Goal: Transaction & Acquisition: Book appointment/travel/reservation

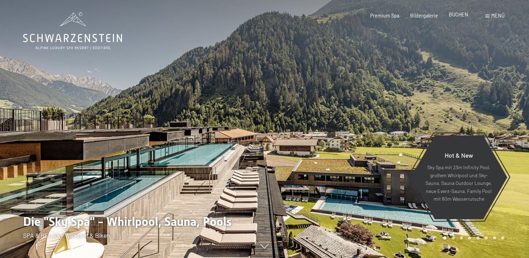
click at [461, 17] on span "BUCHEN" at bounding box center [458, 15] width 19 height 6
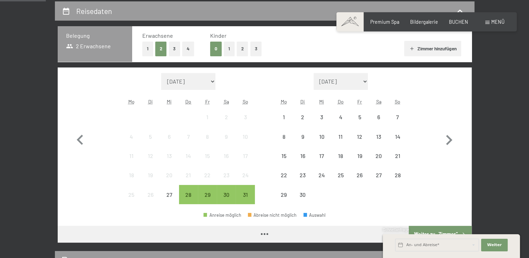
scroll to position [147, 0]
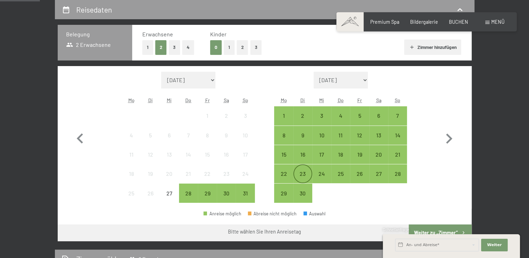
click at [306, 171] on div "23" at bounding box center [302, 179] width 17 height 17
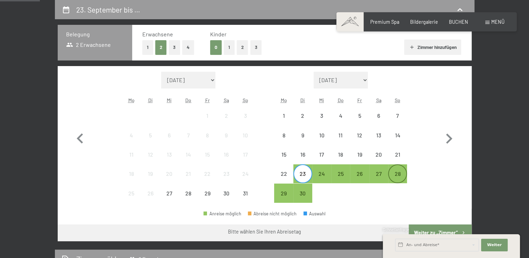
click at [400, 169] on div "28" at bounding box center [397, 173] width 17 height 17
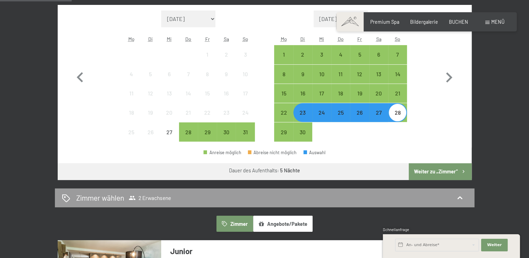
scroll to position [335, 0]
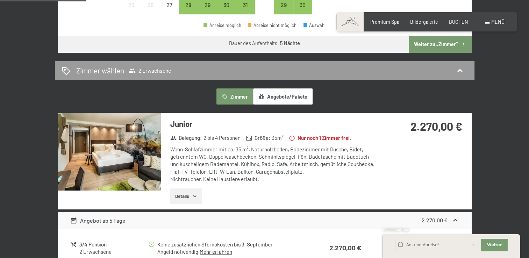
click at [280, 91] on button "Angebote/Pakete" at bounding box center [282, 96] width 59 height 16
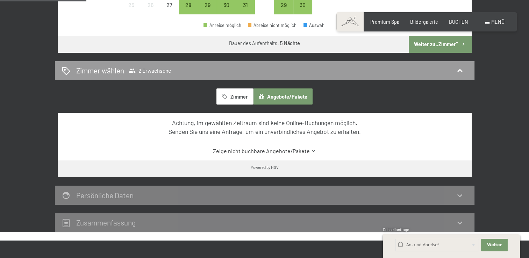
click at [238, 93] on button "Zimmer" at bounding box center [234, 96] width 36 height 16
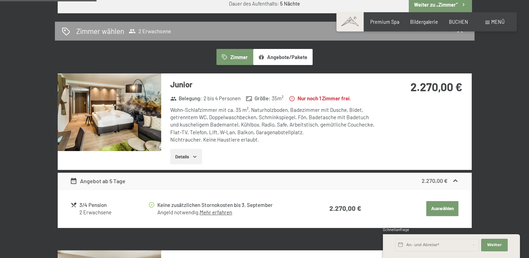
scroll to position [350, 0]
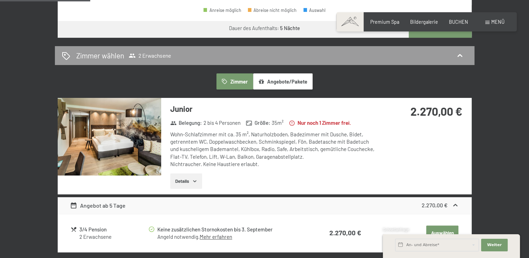
click at [142, 142] on img at bounding box center [109, 137] width 103 height 78
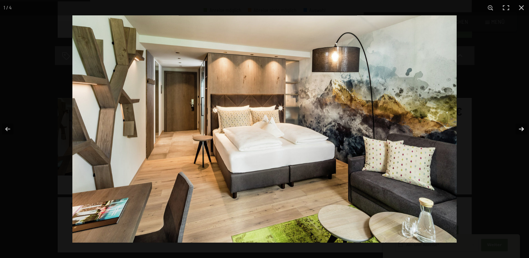
click at [518, 129] on button "button" at bounding box center [517, 129] width 24 height 35
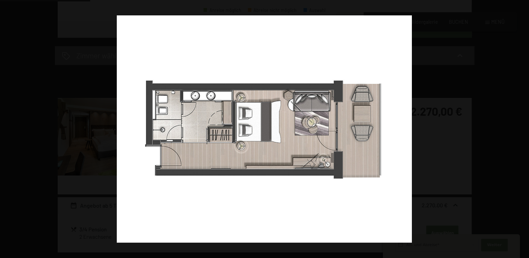
click at [518, 129] on button "button" at bounding box center [517, 129] width 24 height 35
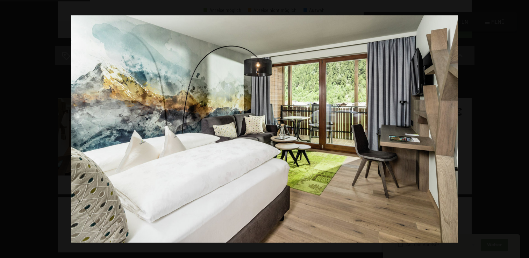
click at [518, 129] on button "button" at bounding box center [517, 129] width 24 height 35
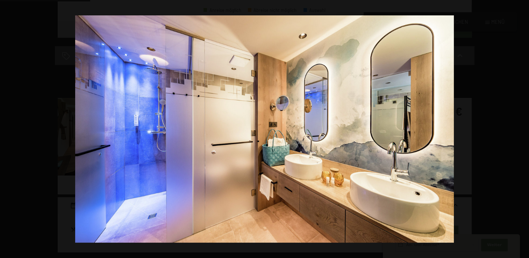
click at [518, 129] on button "button" at bounding box center [517, 129] width 24 height 35
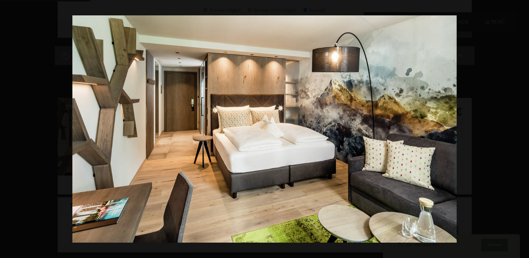
click at [518, 129] on button "button" at bounding box center [517, 129] width 24 height 35
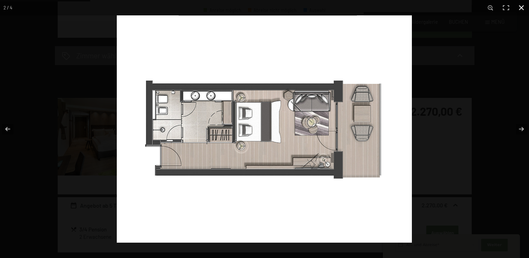
click at [520, 5] on button "button" at bounding box center [521, 7] width 15 height 15
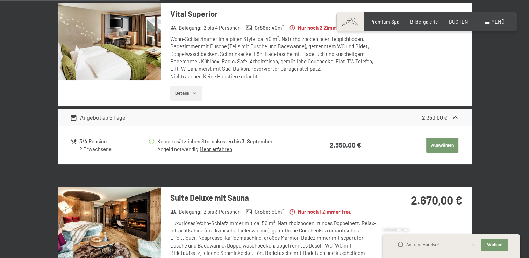
scroll to position [622, 0]
click at [124, 46] on img at bounding box center [109, 42] width 103 height 78
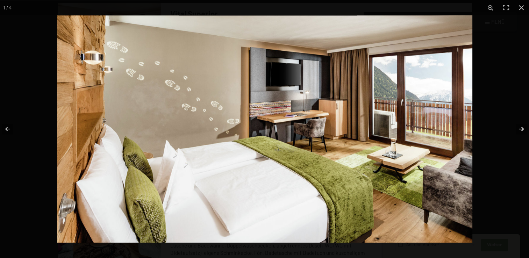
click at [520, 129] on button "button" at bounding box center [517, 129] width 24 height 35
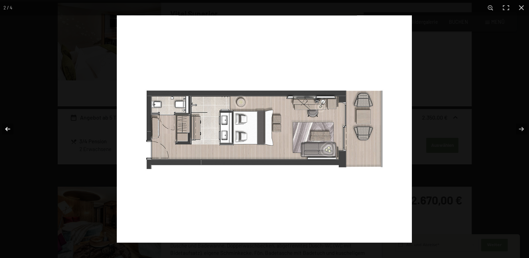
click at [8, 132] on button "button" at bounding box center [12, 129] width 24 height 35
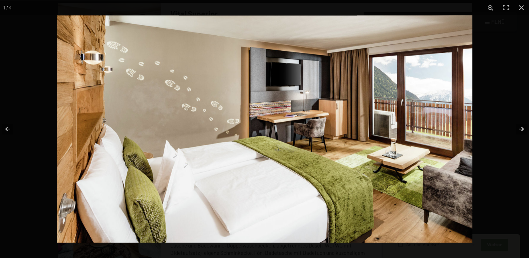
click at [524, 127] on button "button" at bounding box center [517, 129] width 24 height 35
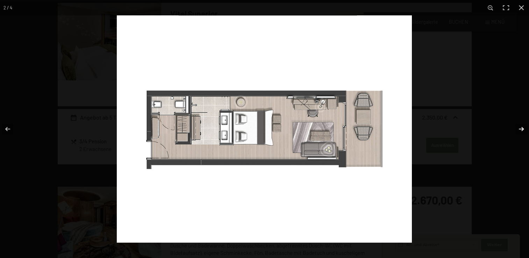
click at [524, 127] on button "button" at bounding box center [517, 129] width 24 height 35
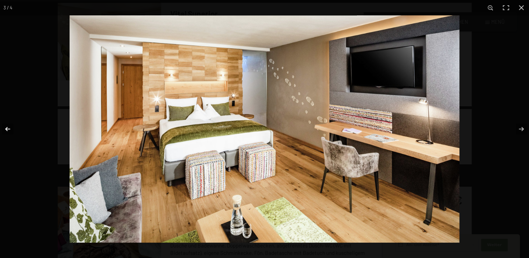
click at [7, 130] on button "button" at bounding box center [12, 129] width 24 height 35
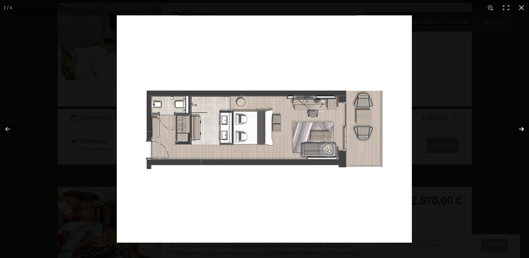
click at [521, 128] on button "button" at bounding box center [517, 129] width 24 height 35
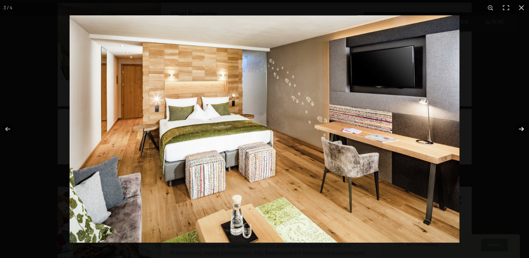
click at [521, 128] on button "button" at bounding box center [517, 129] width 24 height 35
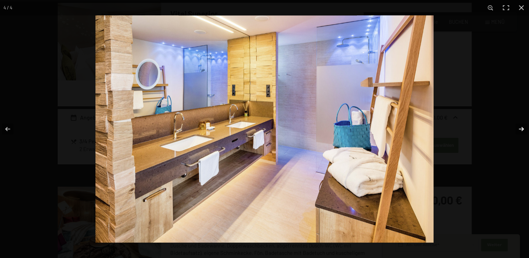
click at [521, 128] on button "button" at bounding box center [517, 129] width 24 height 35
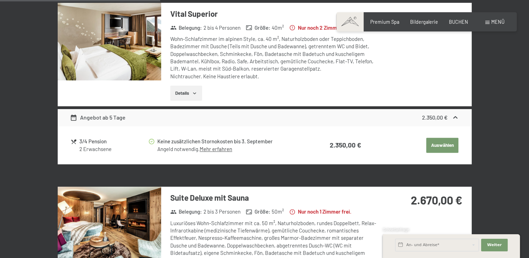
click at [0, 0] on button "button" at bounding box center [0, 0] width 0 height 0
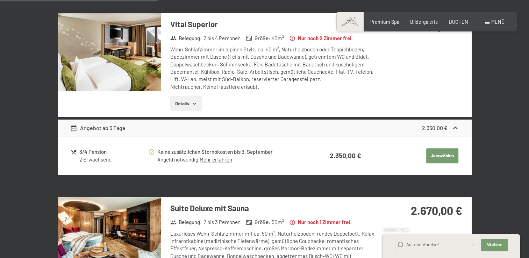
scroll to position [717, 0]
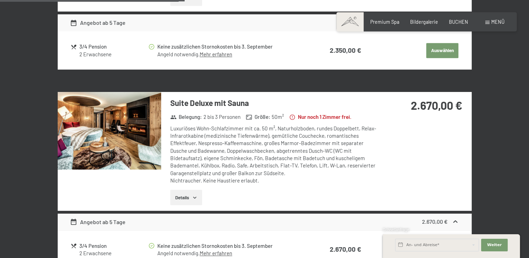
click at [113, 121] on img at bounding box center [109, 131] width 103 height 78
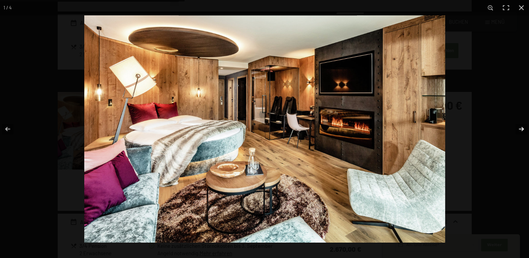
click at [523, 128] on button "button" at bounding box center [517, 129] width 24 height 35
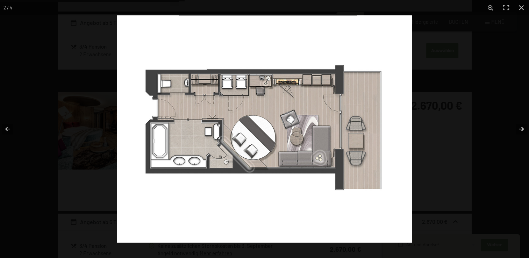
click at [523, 128] on button "button" at bounding box center [517, 129] width 24 height 35
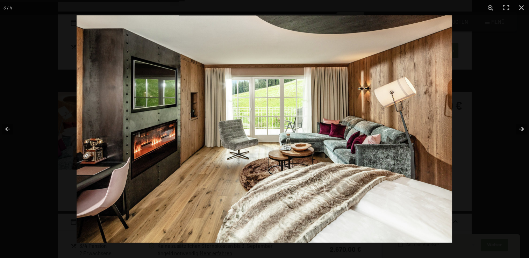
click at [523, 128] on button "button" at bounding box center [517, 129] width 24 height 35
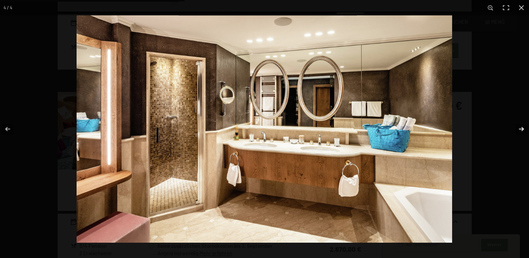
click at [523, 128] on button "button" at bounding box center [517, 129] width 24 height 35
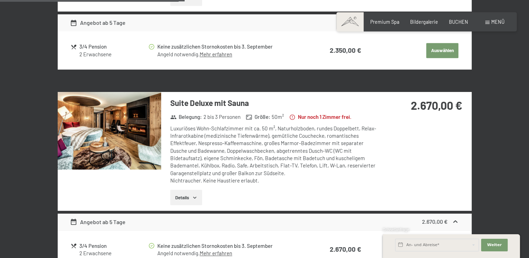
click at [0, 0] on button "button" at bounding box center [0, 0] width 0 height 0
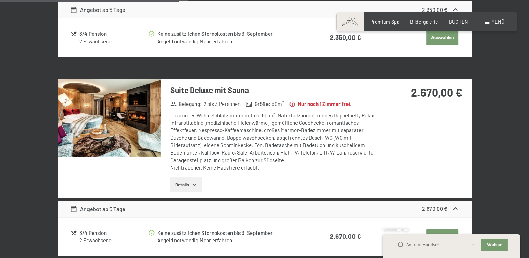
click at [96, 135] on img at bounding box center [109, 118] width 103 height 78
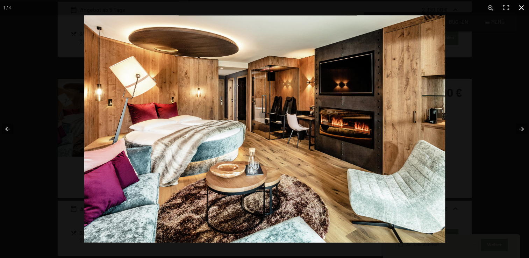
click at [503, 73] on div at bounding box center [348, 144] width 529 height 258
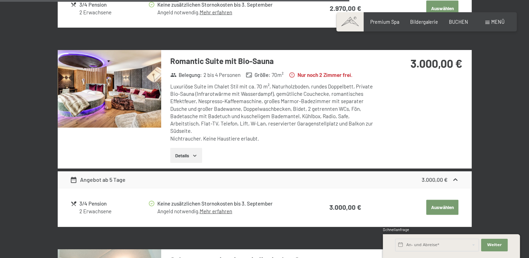
scroll to position [1345, 0]
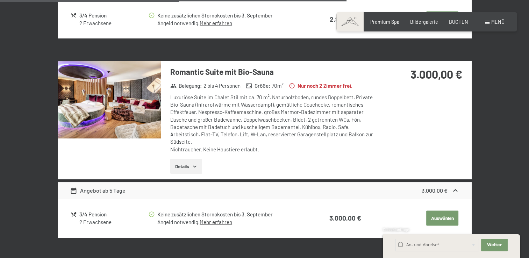
click at [106, 128] on img at bounding box center [109, 100] width 103 height 78
click at [0, 0] on button "button" at bounding box center [0, 0] width 0 height 0
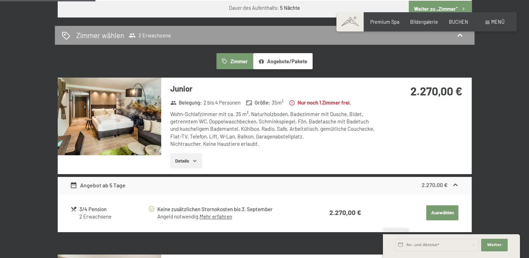
scroll to position [370, 0]
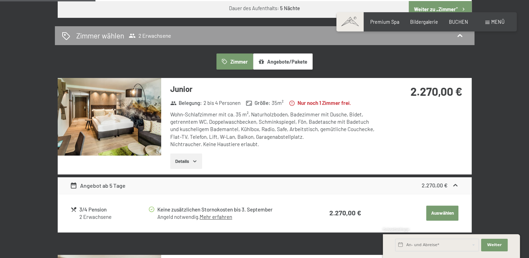
click at [98, 102] on img at bounding box center [109, 117] width 103 height 78
click at [0, 0] on button "button" at bounding box center [0, 0] width 0 height 0
click at [140, 114] on img at bounding box center [109, 117] width 103 height 78
click at [0, 0] on button "button" at bounding box center [0, 0] width 0 height 0
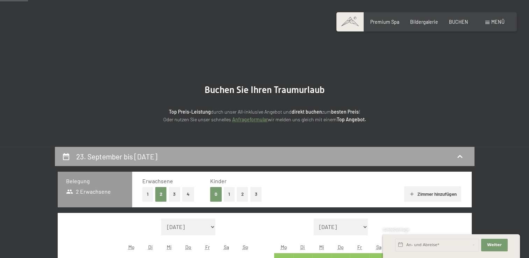
scroll to position [145, 0]
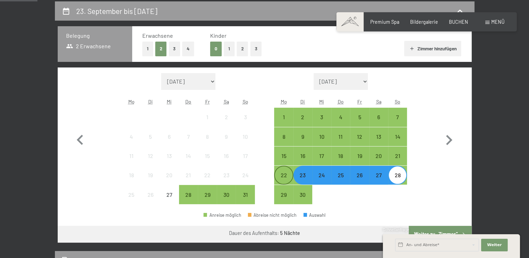
click at [291, 179] on div "22" at bounding box center [283, 180] width 17 height 17
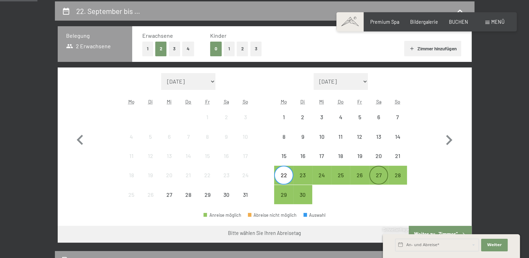
click at [376, 178] on div "27" at bounding box center [378, 180] width 17 height 17
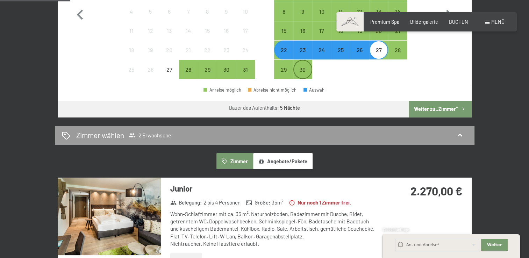
scroll to position [273, 0]
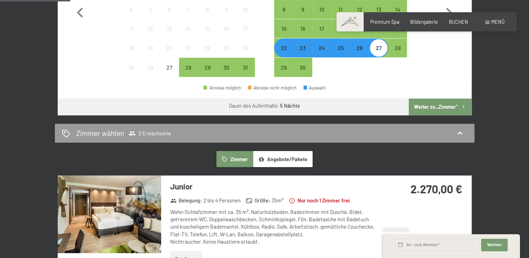
click at [242, 159] on button "Zimmer" at bounding box center [234, 159] width 36 height 16
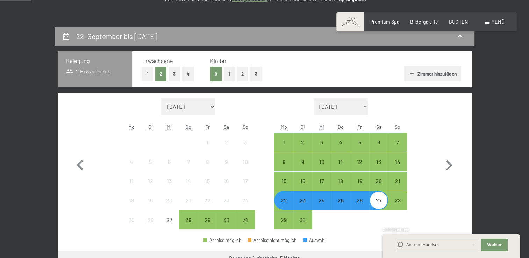
scroll to position [120, 0]
click at [397, 179] on div "21" at bounding box center [397, 186] width 17 height 17
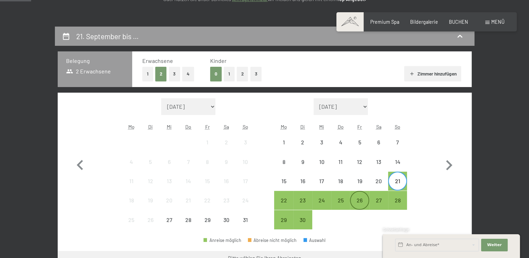
click at [365, 205] on div "26" at bounding box center [359, 206] width 17 height 17
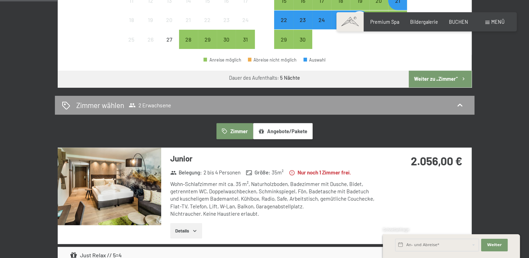
scroll to position [303, 0]
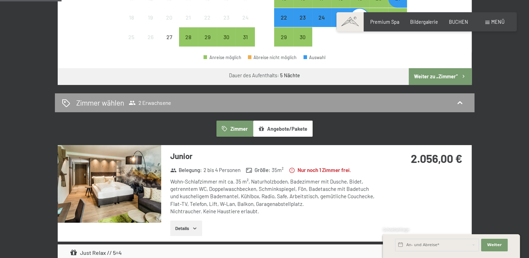
click at [236, 126] on button "Zimmer" at bounding box center [234, 129] width 36 height 16
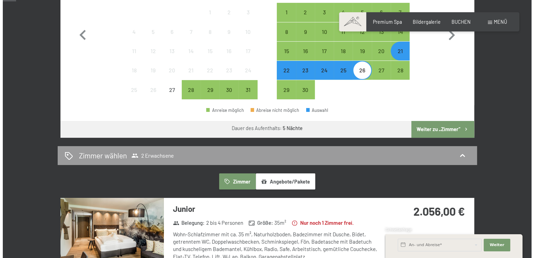
scroll to position [0, 0]
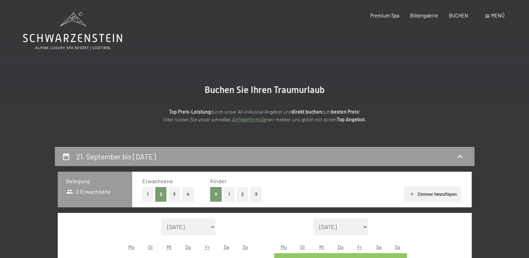
click at [493, 14] on span "Menü" at bounding box center [497, 16] width 13 height 6
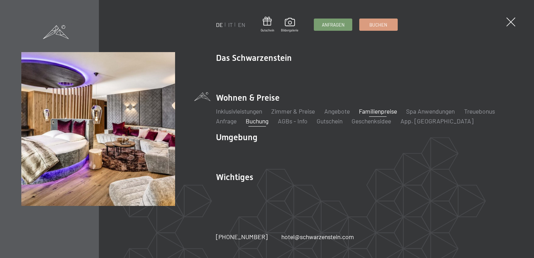
click at [383, 114] on link "Familienpreise" at bounding box center [378, 111] width 38 height 8
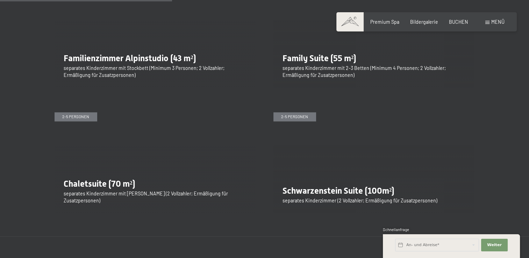
scroll to position [834, 0]
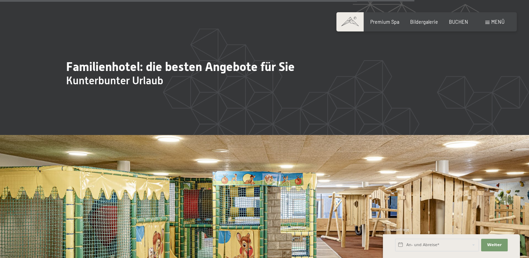
click at [485, 22] on div "Menü" at bounding box center [494, 22] width 19 height 7
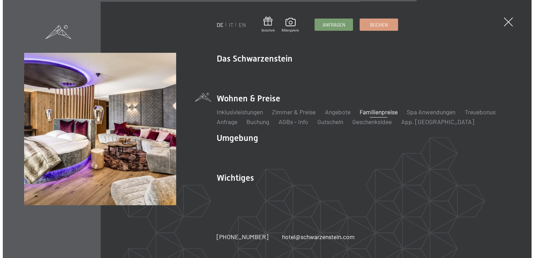
scroll to position [2036, 0]
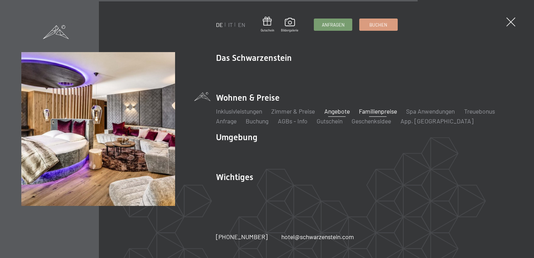
click at [332, 112] on link "Angebote" at bounding box center [337, 111] width 26 height 8
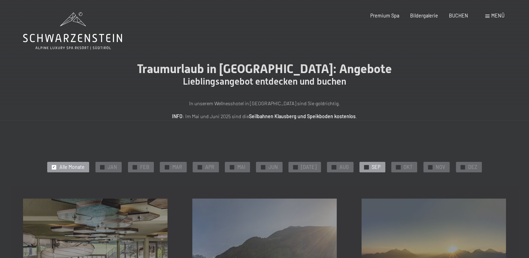
click at [375, 164] on span "SEP" at bounding box center [376, 167] width 9 height 7
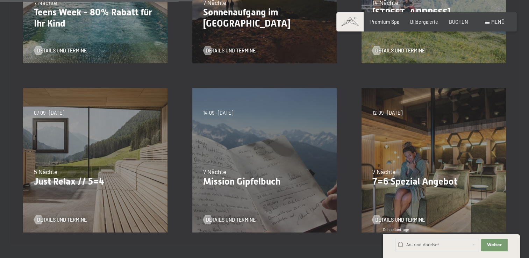
scroll to position [296, 0]
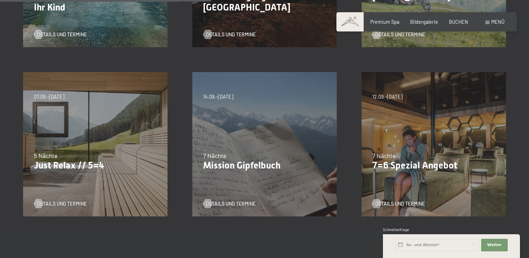
click at [417, 158] on div "7 Nächte" at bounding box center [433, 155] width 123 height 9
click at [390, 170] on p "7=6 Spezial Angebot" at bounding box center [433, 165] width 123 height 11
click at [379, 203] on div at bounding box center [376, 203] width 5 height 9
click at [99, 144] on div "07.09.–03.10.2025 21.12.–26.12.2025 11.01.–23.01.2026 08.03.–27.03.2026 08.11.–…" at bounding box center [95, 144] width 169 height 169
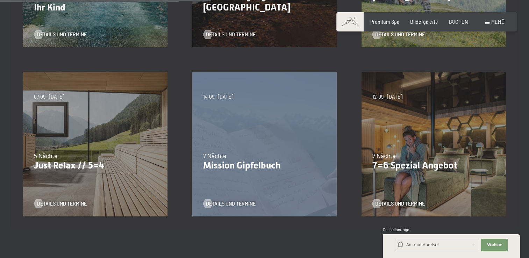
click at [99, 144] on div "07.09.–03.10.2025 21.12.–26.12.2025 11.01.–23.01.2026 08.03.–27.03.2026 08.11.–…" at bounding box center [95, 144] width 169 height 169
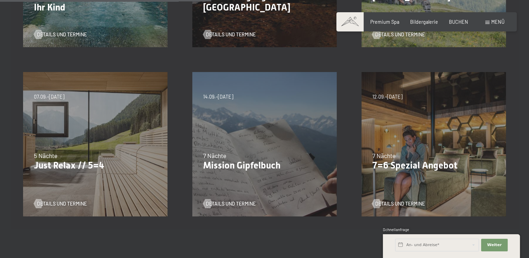
drag, startPoint x: 99, startPoint y: 144, endPoint x: 50, endPoint y: 156, distance: 51.1
click at [50, 156] on span "5 Nächte" at bounding box center [45, 156] width 23 height 8
click at [41, 202] on div at bounding box center [38, 203] width 5 height 9
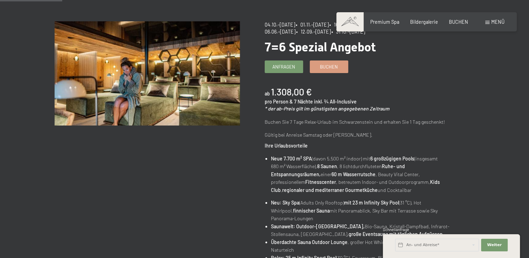
scroll to position [54, 0]
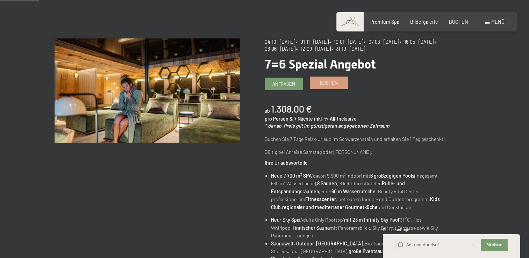
click at [331, 81] on span "Buchen" at bounding box center [329, 83] width 18 height 6
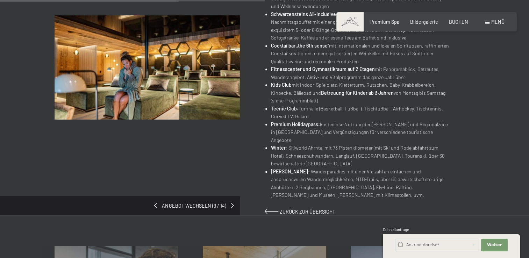
scroll to position [382, 0]
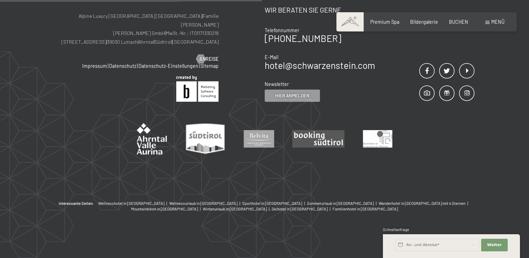
select select "[DATE]"
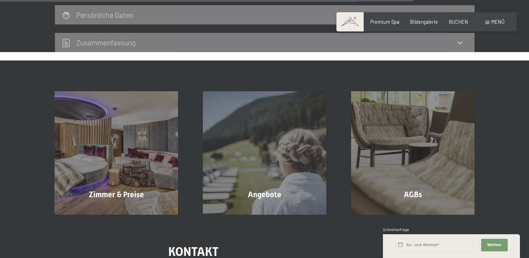
select select "[DATE]"
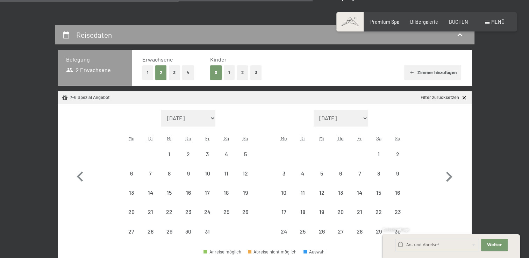
select select "[DATE]"
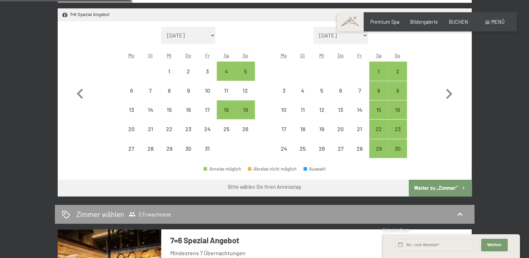
scroll to position [204, 0]
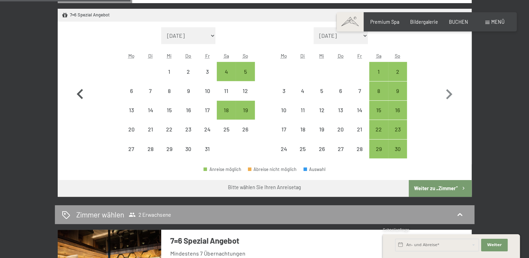
click at [88, 88] on icon "button" at bounding box center [80, 94] width 20 height 20
select select "[DATE]"
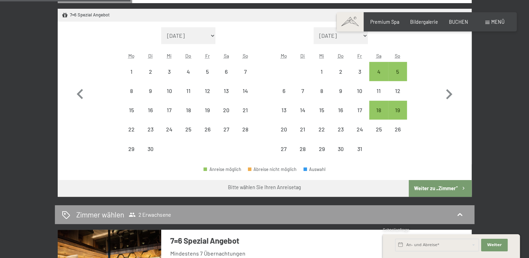
click at [495, 36] on div "Reisedaten Belegung 2 Erwachsene Erwachsene 1 2 3 4 Kinder 0 1 2 3 [PERSON_NAME…" at bounding box center [264, 187] width 466 height 489
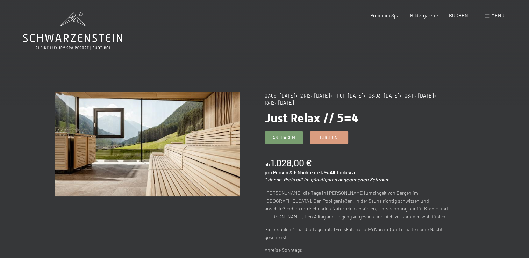
click at [498, 19] on div "Buchen Anfragen Premium Spa Bildergalerie BUCHEN Menü DE IT EN Gutschein Bilder…" at bounding box center [427, 15] width 156 height 7
click at [494, 18] on span "Menü" at bounding box center [497, 16] width 13 height 6
